Goal: Information Seeking & Learning: Learn about a topic

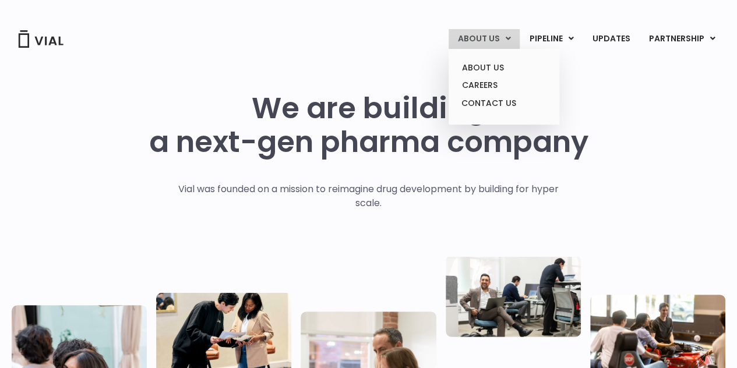
click at [500, 30] on link "ABOUT US" at bounding box center [483, 39] width 71 height 20
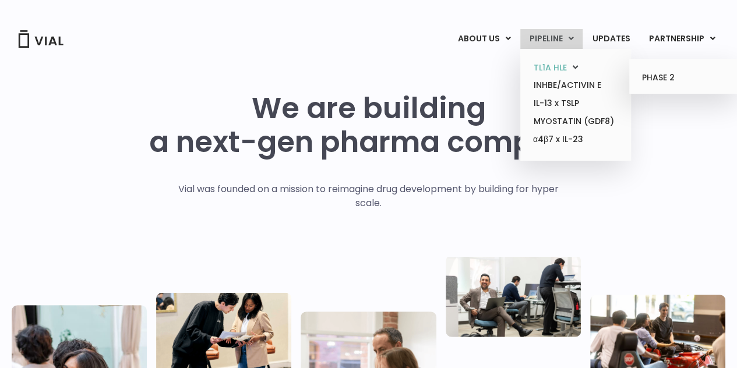
click at [560, 68] on link "TL1A HLE" at bounding box center [575, 68] width 102 height 18
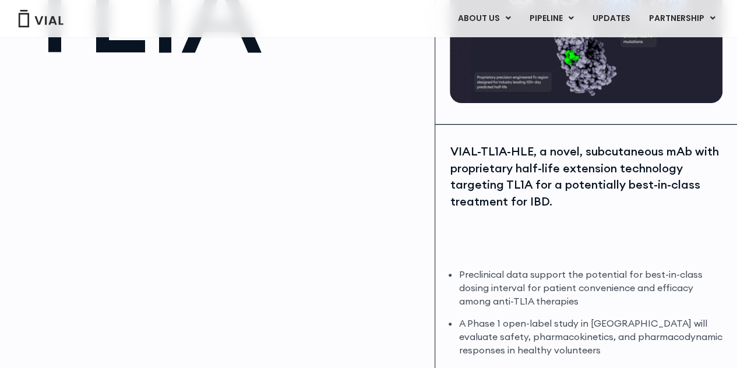
scroll to position [116, 0]
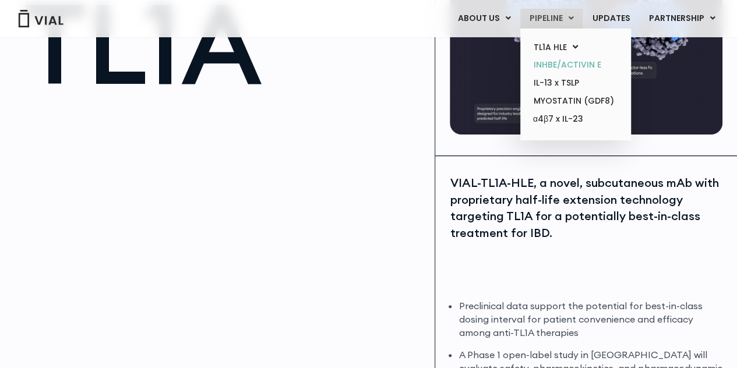
click at [563, 68] on link "INHBE/ACTIVIN E" at bounding box center [575, 65] width 102 height 18
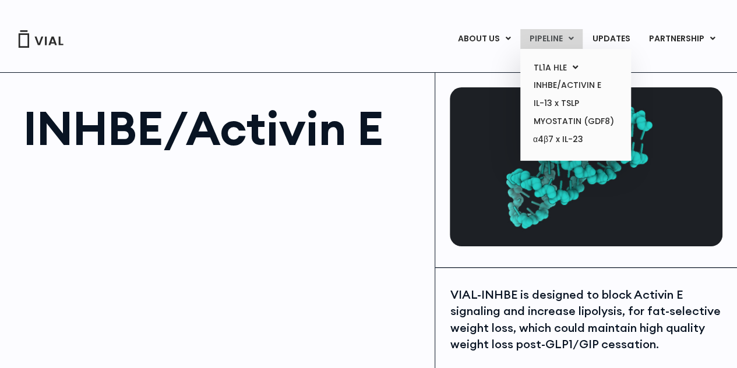
click at [571, 31] on link "PIPELINE" at bounding box center [551, 39] width 62 height 20
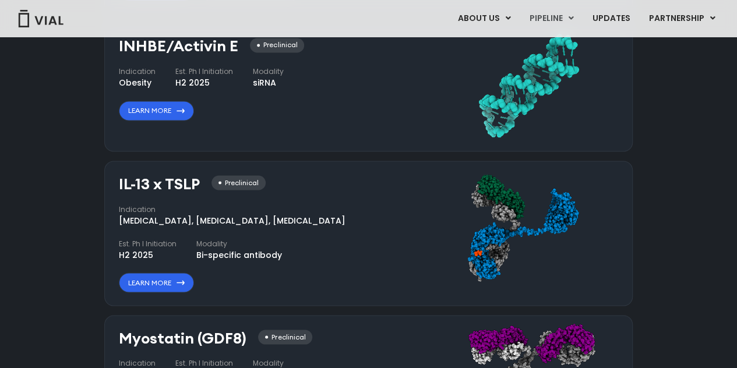
scroll to position [948, 0]
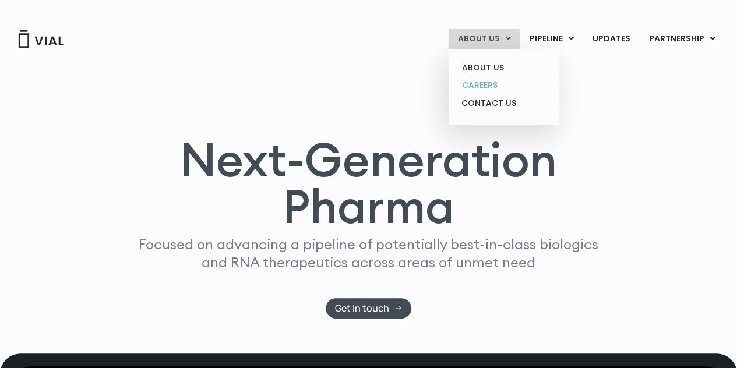
click at [482, 87] on link "CAREERS" at bounding box center [504, 85] width 102 height 18
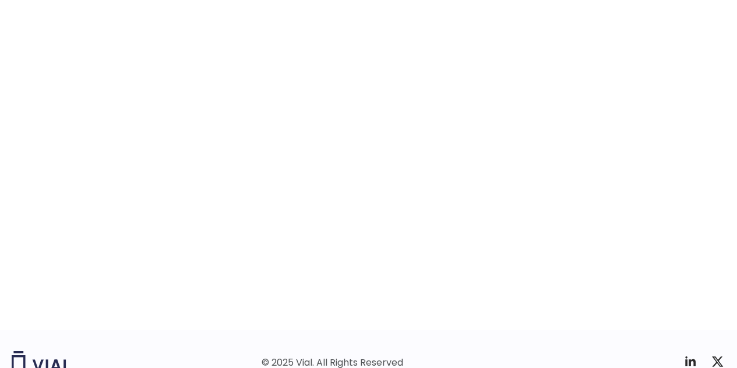
scroll to position [1864, 0]
